Goal: Register for event/course

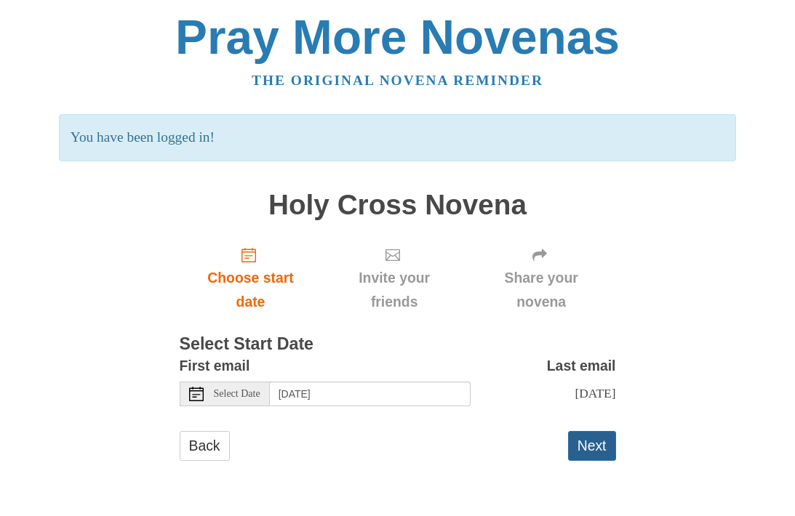
click at [597, 442] on button "Next" at bounding box center [592, 446] width 48 height 30
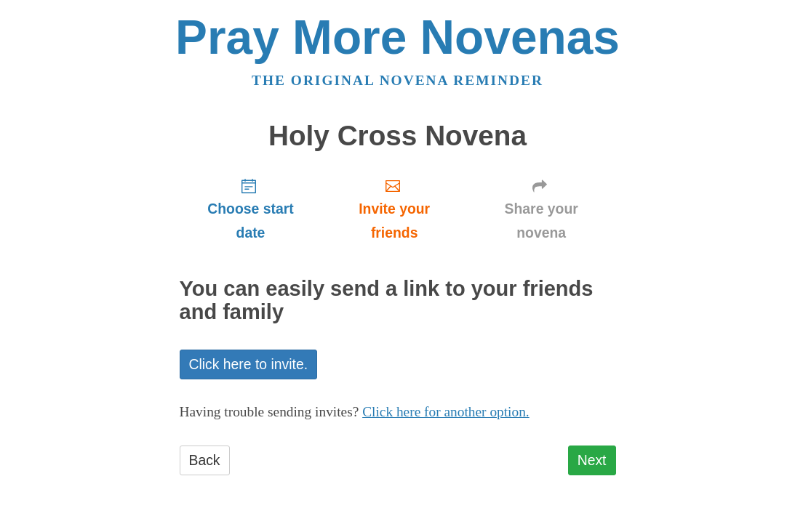
click at [596, 457] on link "Next" at bounding box center [592, 461] width 48 height 30
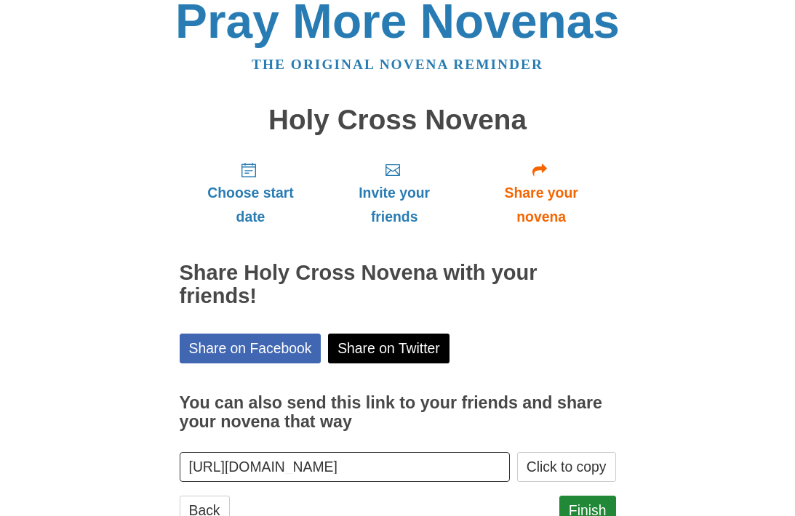
scroll to position [16, 0]
click at [602, 505] on link "Finish" at bounding box center [587, 511] width 57 height 30
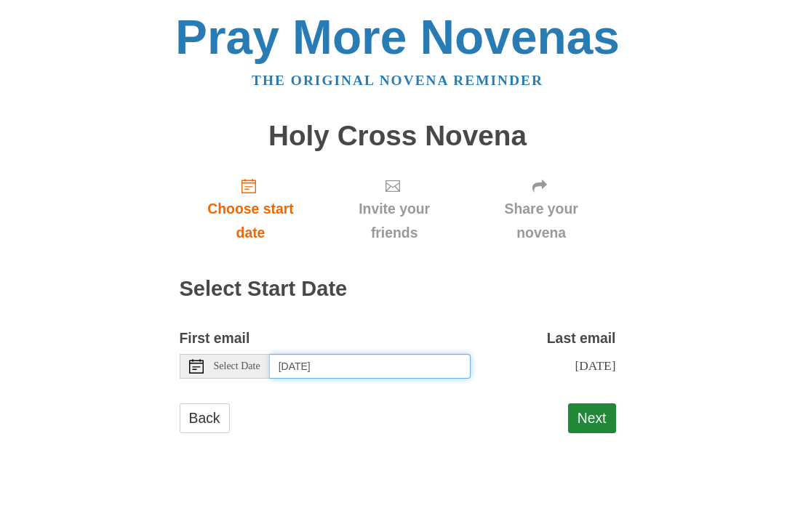
click at [295, 360] on input "[DATE]" at bounding box center [370, 366] width 201 height 25
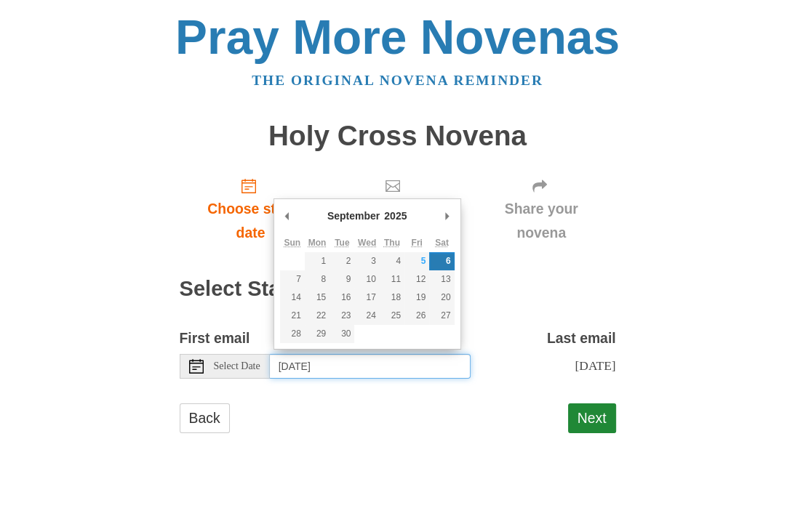
type input "[DATE]"
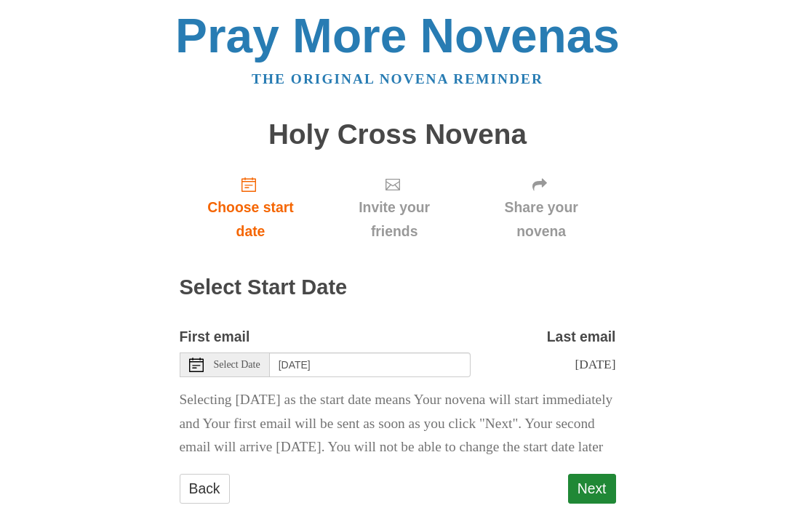
scroll to position [1, 0]
click at [596, 504] on button "Next" at bounding box center [592, 489] width 48 height 30
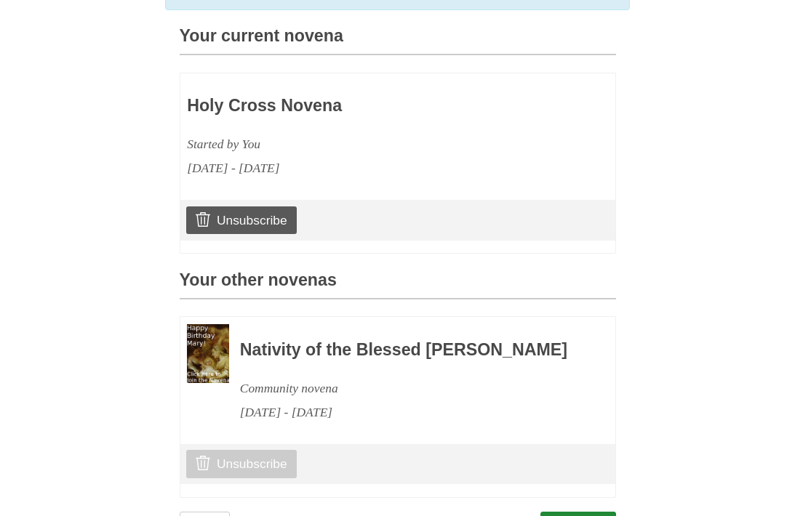
scroll to position [379, 0]
click at [213, 474] on link "Unsubscribe" at bounding box center [241, 464] width 110 height 28
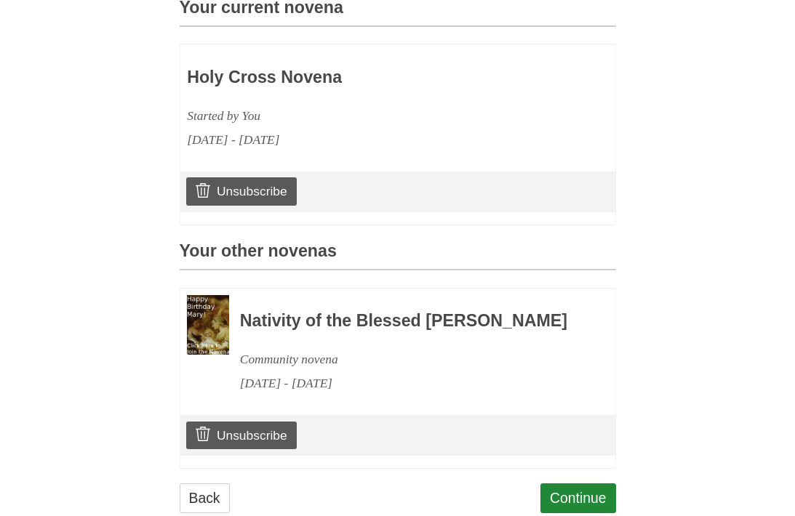
scroll to position [476, 0]
click at [598, 506] on link "Continue" at bounding box center [578, 499] width 76 height 30
